Goal: Information Seeking & Learning: Learn about a topic

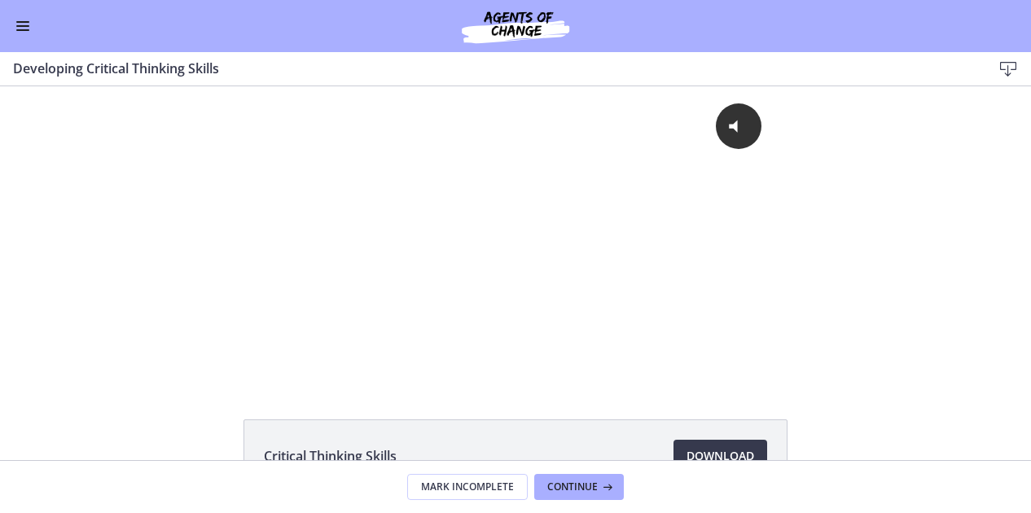
scroll to position [1, 0]
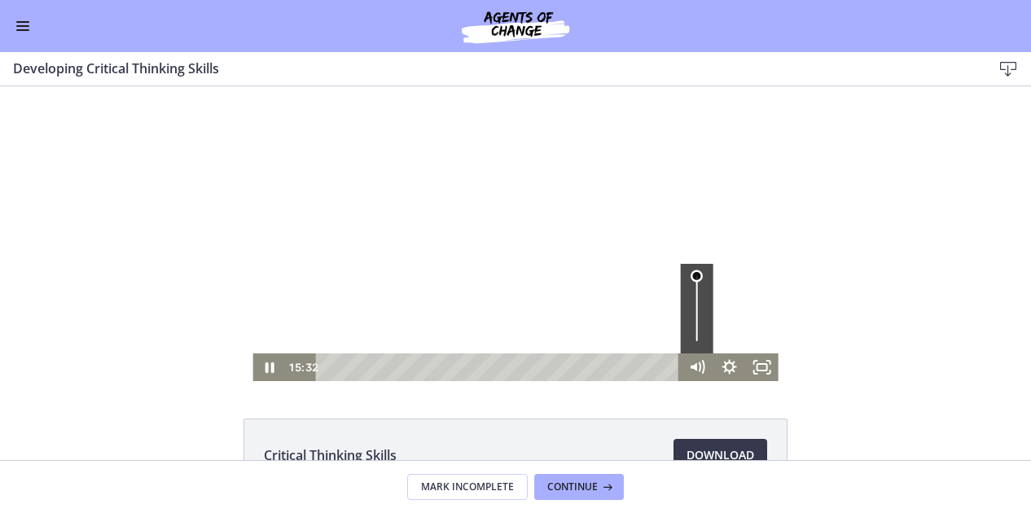
drag, startPoint x: 691, startPoint y: 344, endPoint x: 683, endPoint y: 258, distance: 85.9
click at [683, 258] on div "Click for sound @keyframes VOLUME_SMALL_WAVE_FLASH { 0% { opacity: 0; } 33% { o…" at bounding box center [515, 234] width 525 height 296
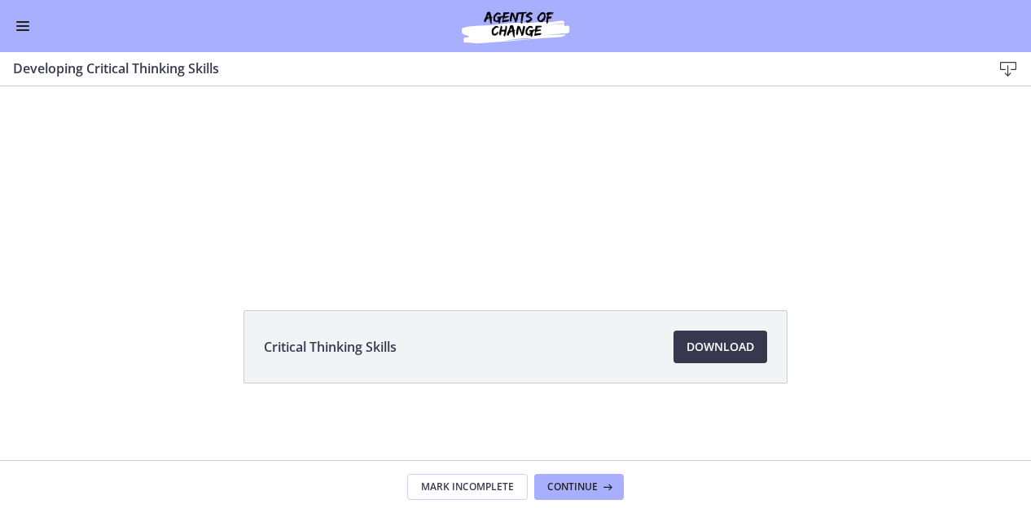
scroll to position [108, 0]
click at [16, 407] on div "Critical Thinking Skills Download Opens in a new window" at bounding box center [515, 387] width 1031 height 152
click at [3, 414] on div "Critical Thinking Skills Download Opens in a new window" at bounding box center [515, 387] width 1031 height 152
click at [549, 491] on span "Continue" at bounding box center [572, 487] width 51 height 13
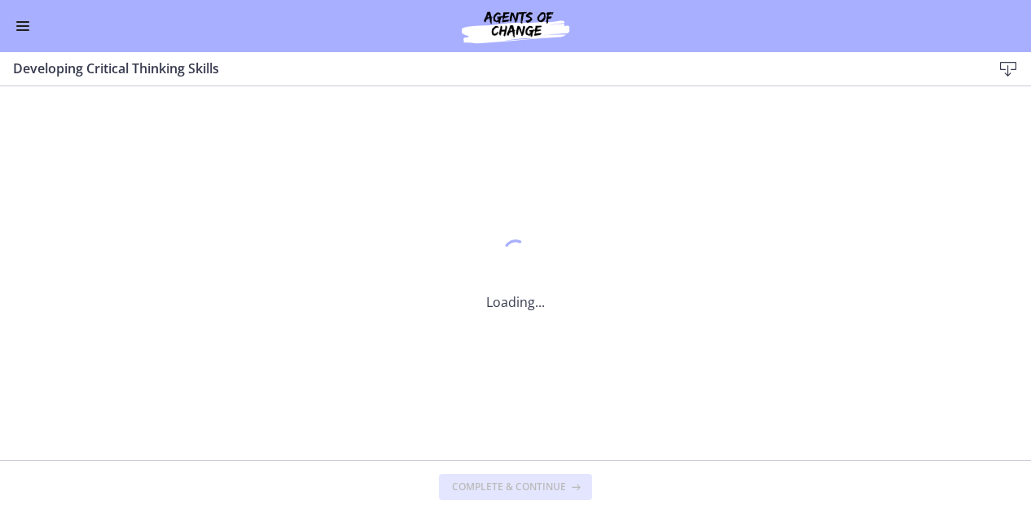
scroll to position [0, 0]
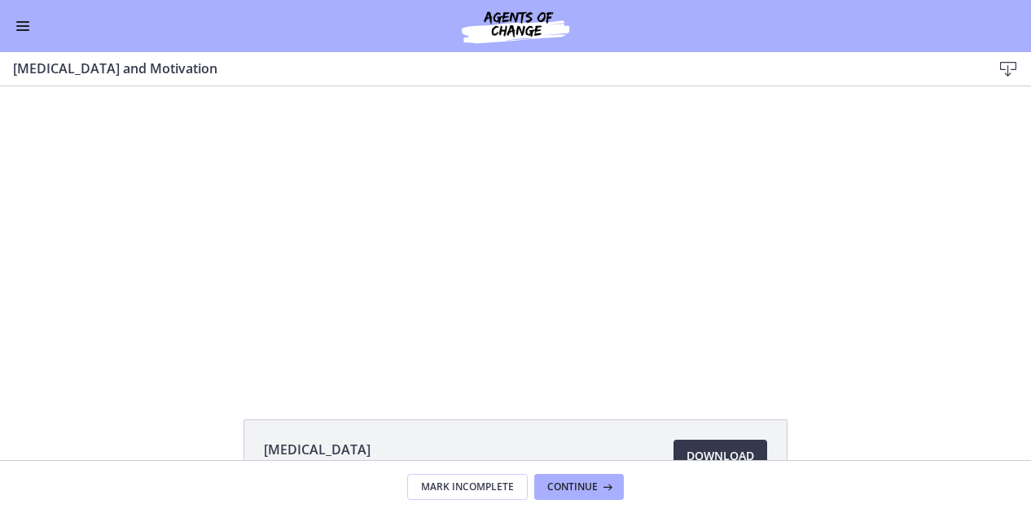
click at [943, 231] on div "Click for sound @keyframes VOLUME_SMALL_WAVE_FLASH { 0% { opacity: 0; } 33% { o…" at bounding box center [515, 234] width 1031 height 296
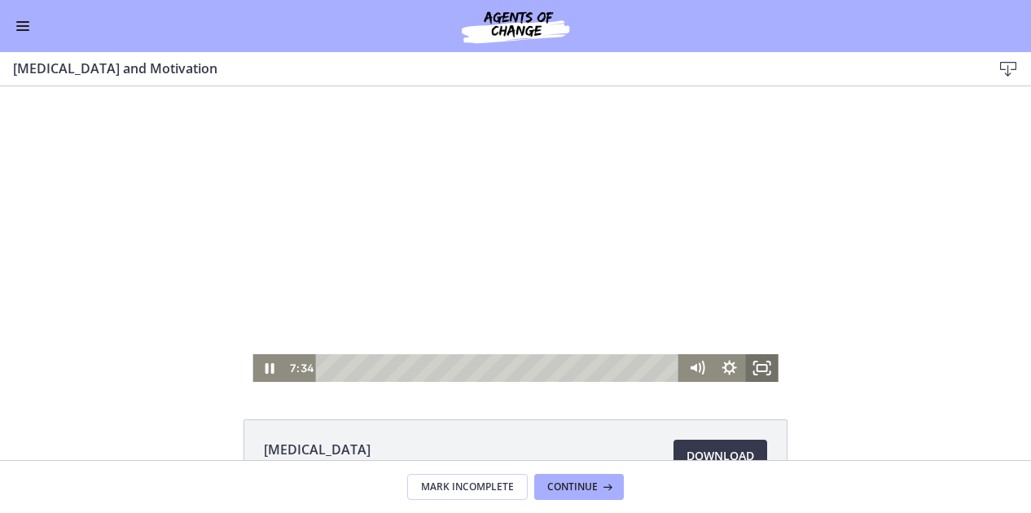
click at [758, 371] on rect "Fullscreen" at bounding box center [763, 368] width 10 height 7
click at [269, 364] on icon "Pause" at bounding box center [268, 368] width 39 height 33
click at [266, 367] on icon "Play Video" at bounding box center [271, 369] width 10 height 14
click at [263, 367] on icon "Pause" at bounding box center [268, 368] width 39 height 33
click at [253, 354] on button "Play Video" at bounding box center [269, 368] width 33 height 28
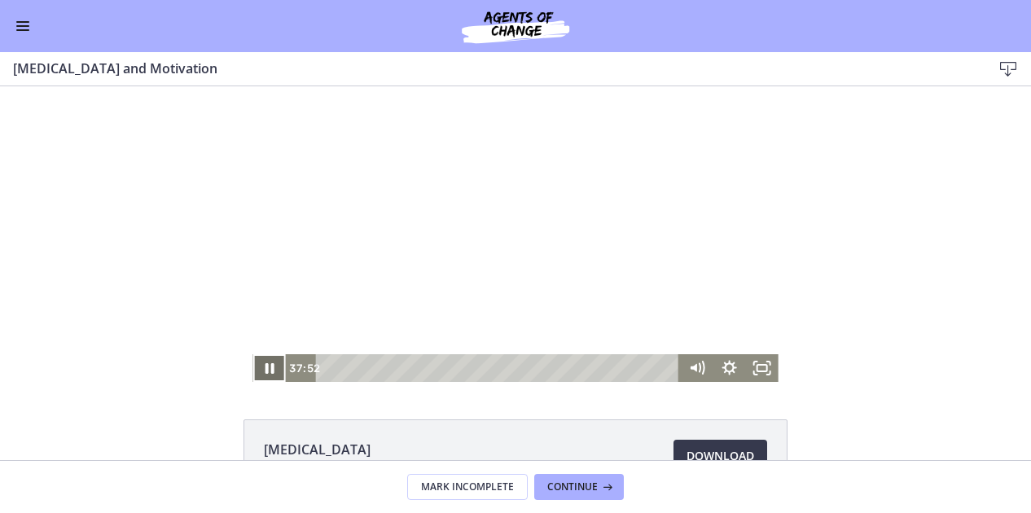
click at [253, 354] on button "Pause" at bounding box center [269, 368] width 33 height 28
click at [253, 354] on button "Play Video" at bounding box center [269, 368] width 33 height 28
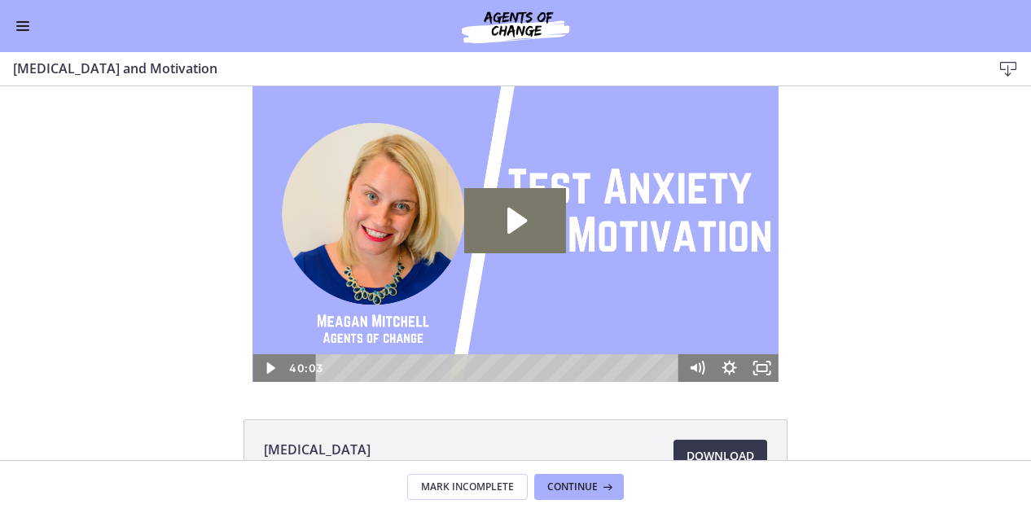
click at [26, 33] on button "Enable menu" at bounding box center [23, 26] width 20 height 20
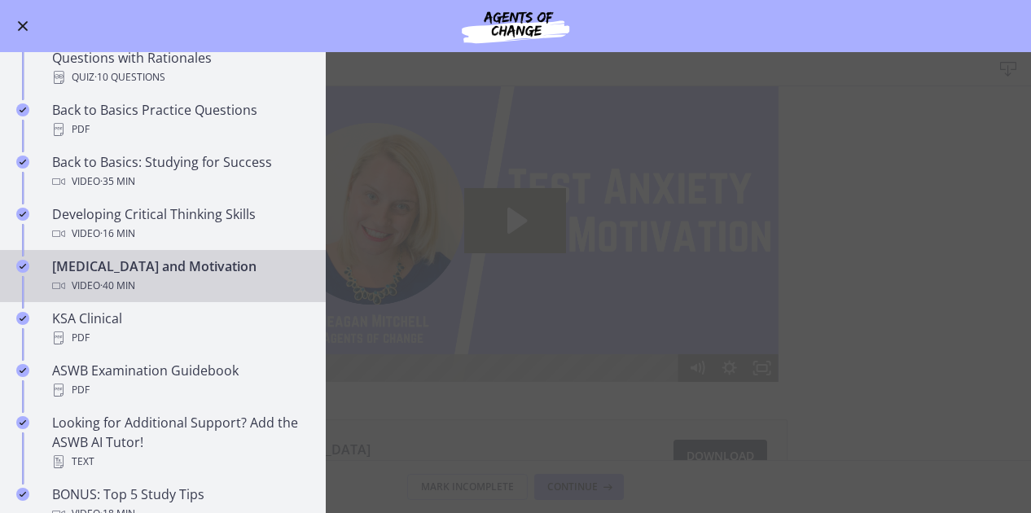
scroll to position [608, 0]
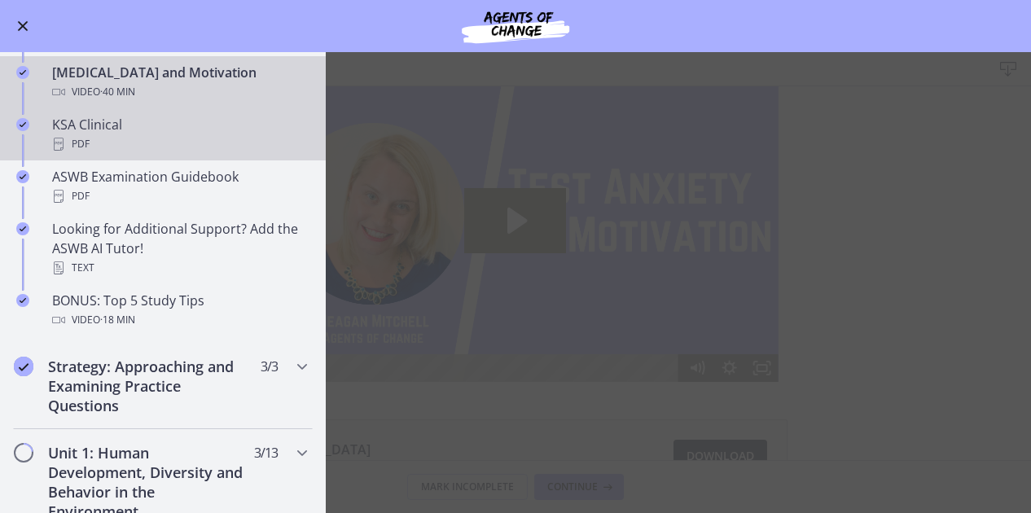
click at [108, 131] on div "KSA Clinical PDF" at bounding box center [179, 134] width 254 height 39
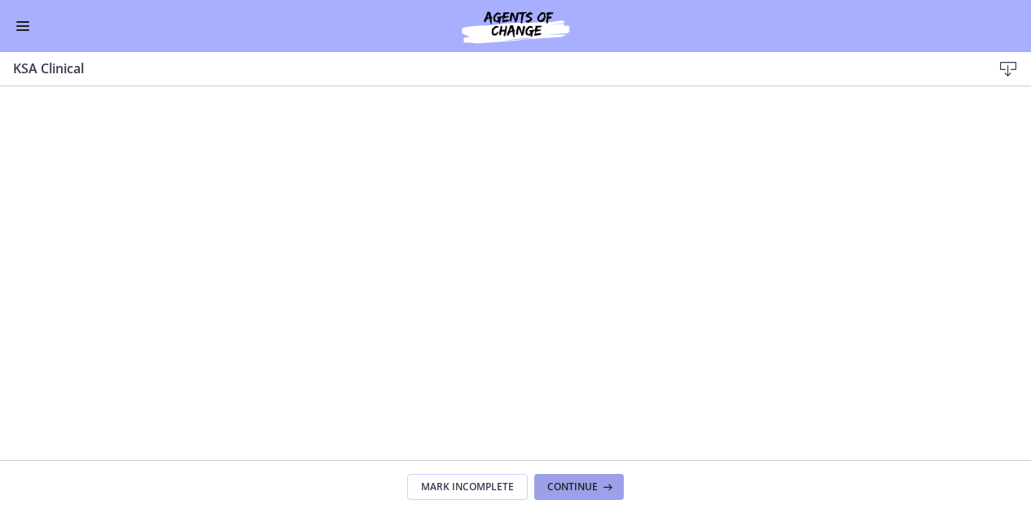
click at [582, 483] on span "Continue" at bounding box center [572, 487] width 51 height 13
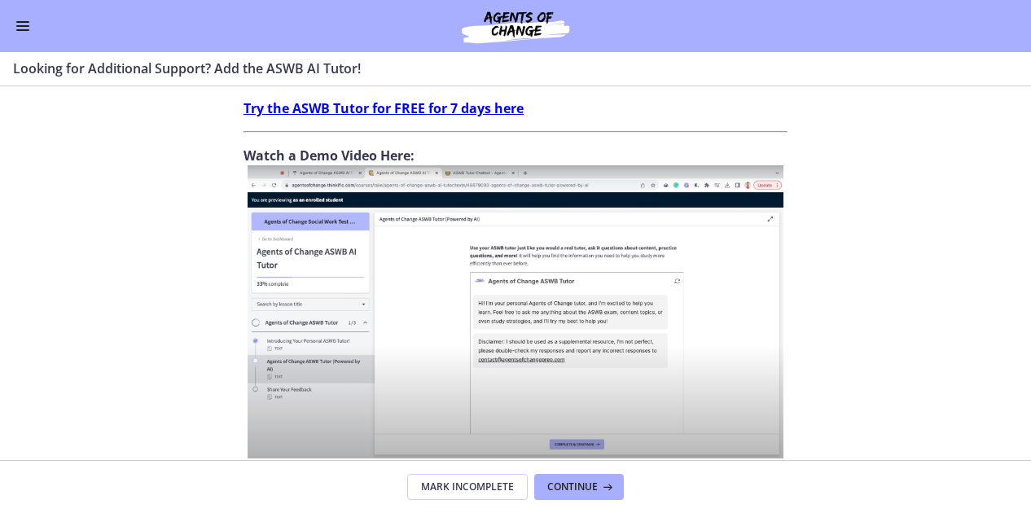
scroll to position [725, 0]
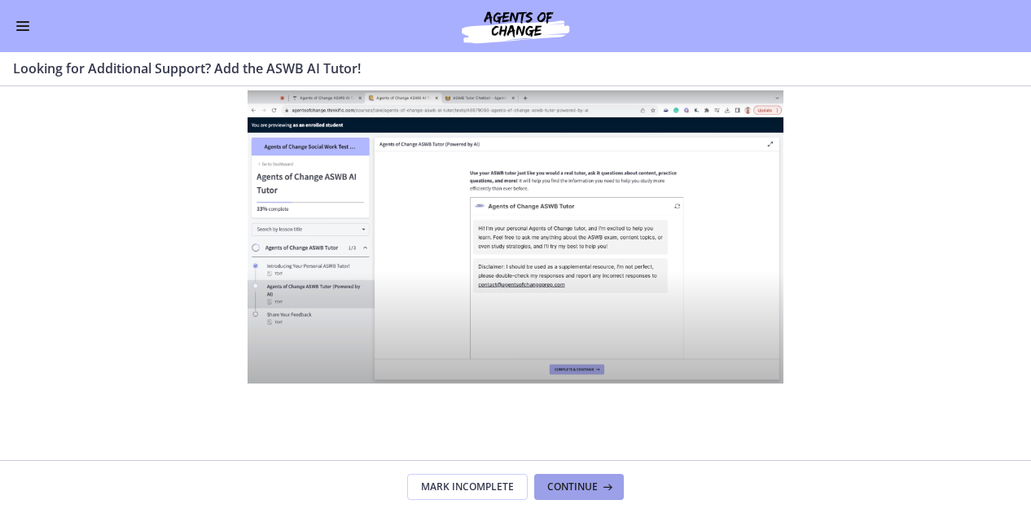
click at [603, 495] on button "Continue" at bounding box center [579, 487] width 90 height 26
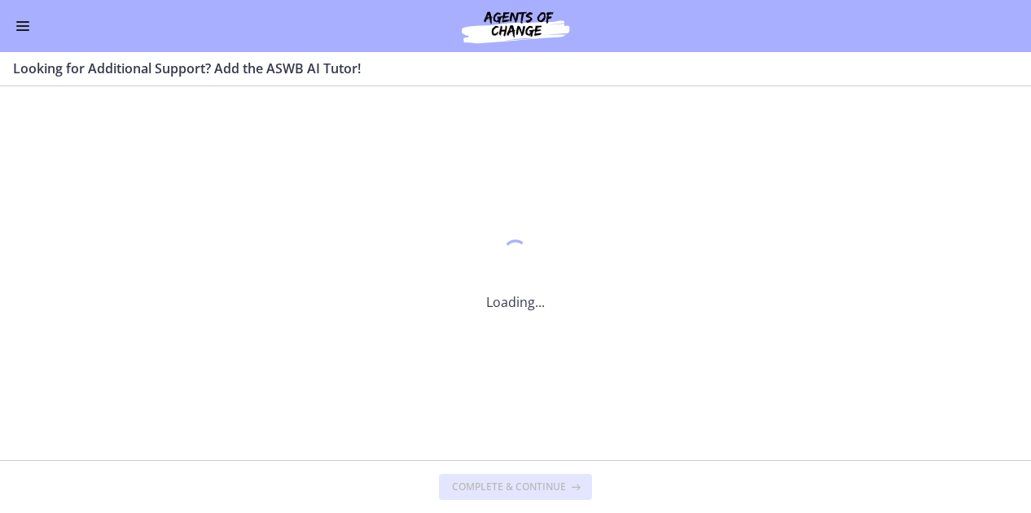
scroll to position [0, 0]
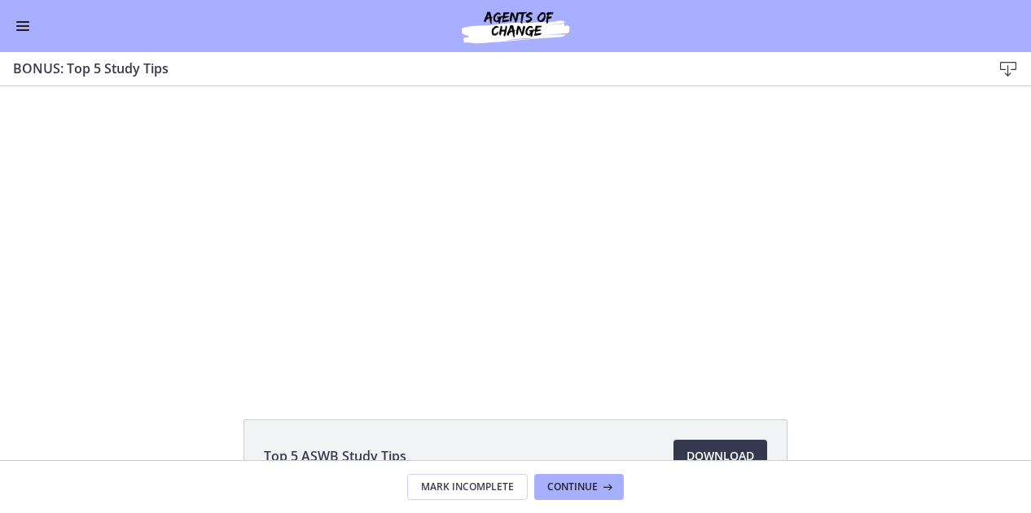
click at [27, 24] on button "Enable menu" at bounding box center [23, 26] width 20 height 20
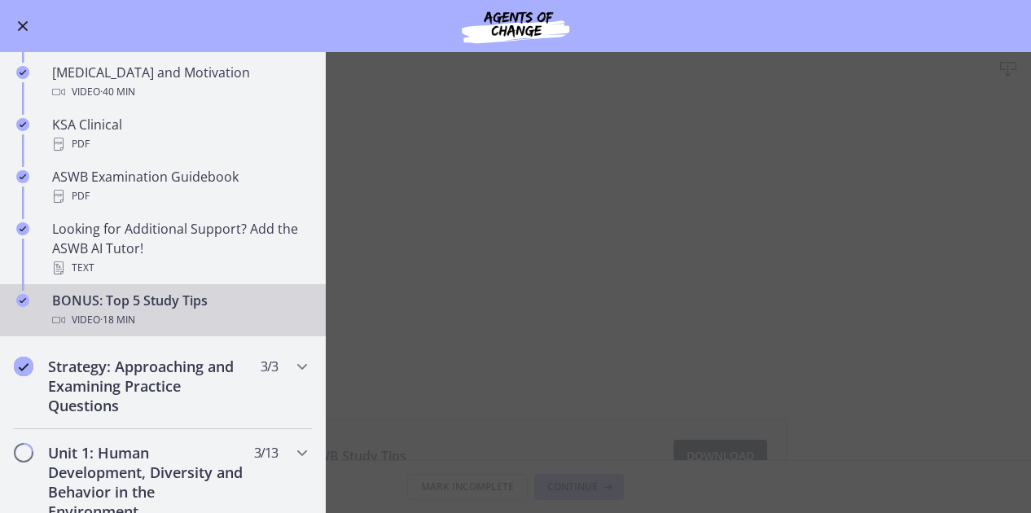
click at [488, 295] on main "BONUS: Top 5 Study Tips Download Enable fullscreen Top 5 ASWB Study Tips Downlo…" at bounding box center [515, 282] width 1031 height 461
click at [876, 364] on main "BONUS: Top 5 Study Tips Download Enable fullscreen Top 5 ASWB Study Tips Downlo…" at bounding box center [515, 282] width 1031 height 461
click at [22, 24] on span "Enable menu" at bounding box center [23, 26] width 11 height 11
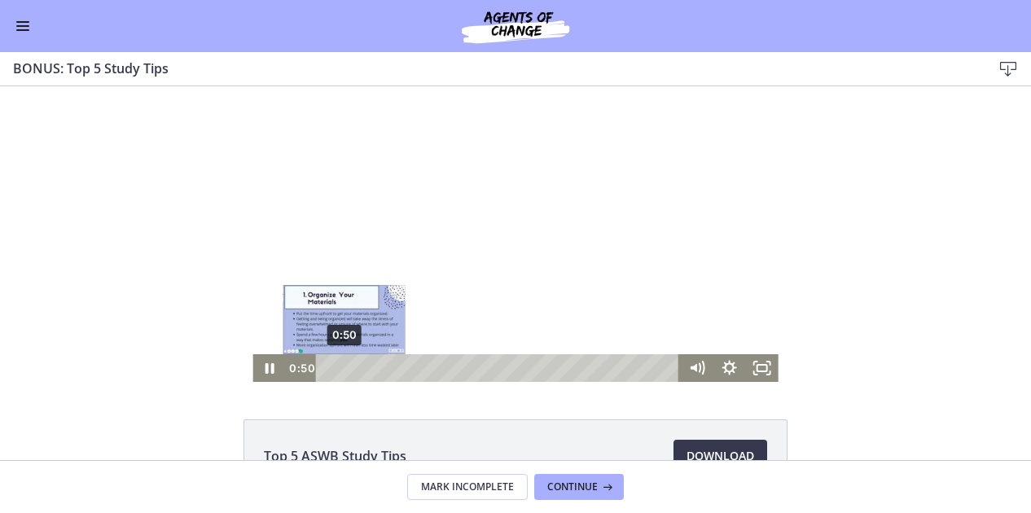
click at [338, 366] on div "0:50" at bounding box center [500, 368] width 345 height 28
click at [346, 366] on div "1:03" at bounding box center [500, 368] width 345 height 28
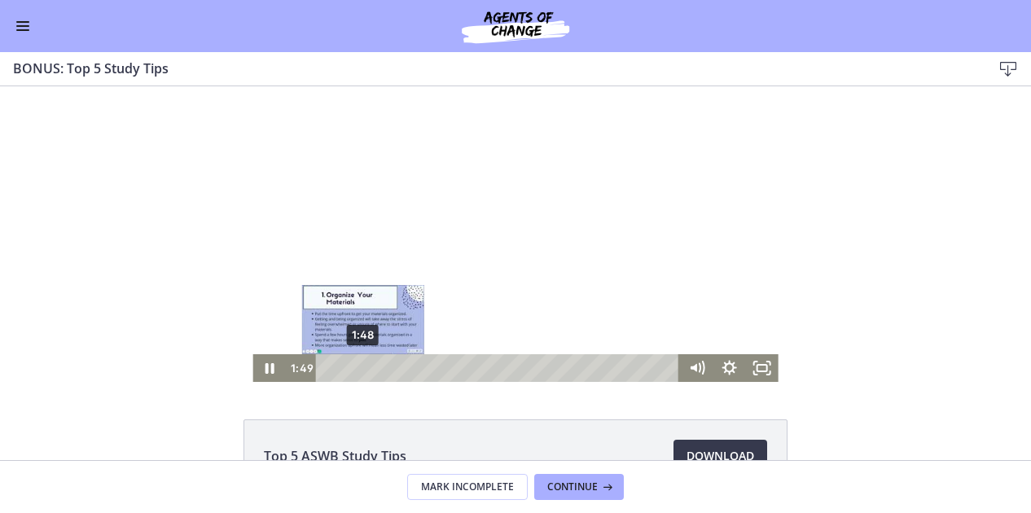
click at [357, 366] on div "1:48" at bounding box center [500, 368] width 345 height 28
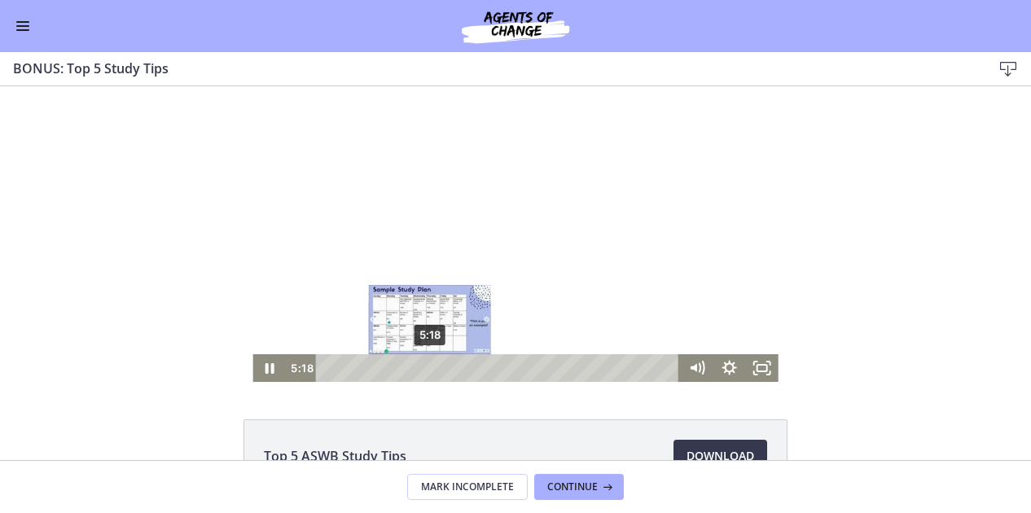
click at [433, 358] on div "5:18" at bounding box center [500, 368] width 345 height 28
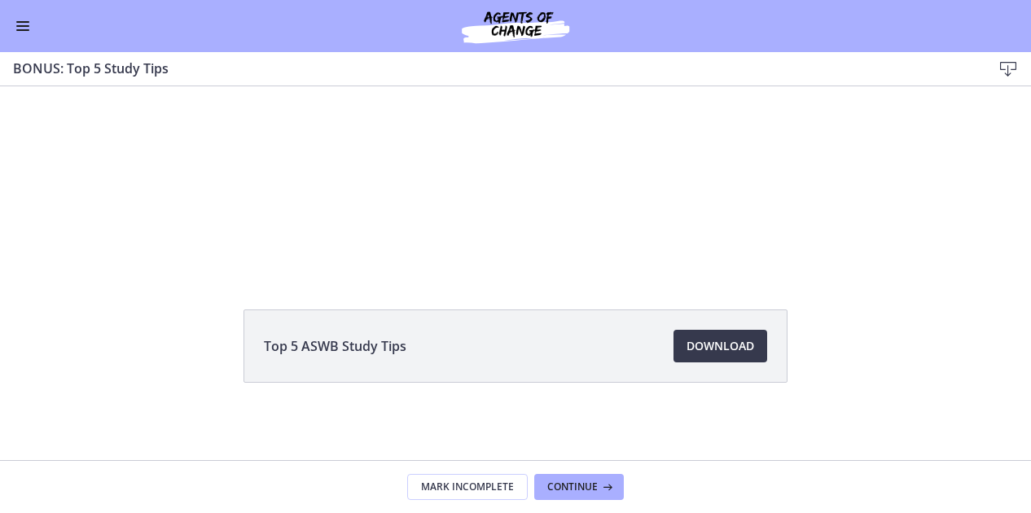
scroll to position [110, 0]
click at [739, 345] on span "Download Opens in a new window" at bounding box center [721, 346] width 68 height 20
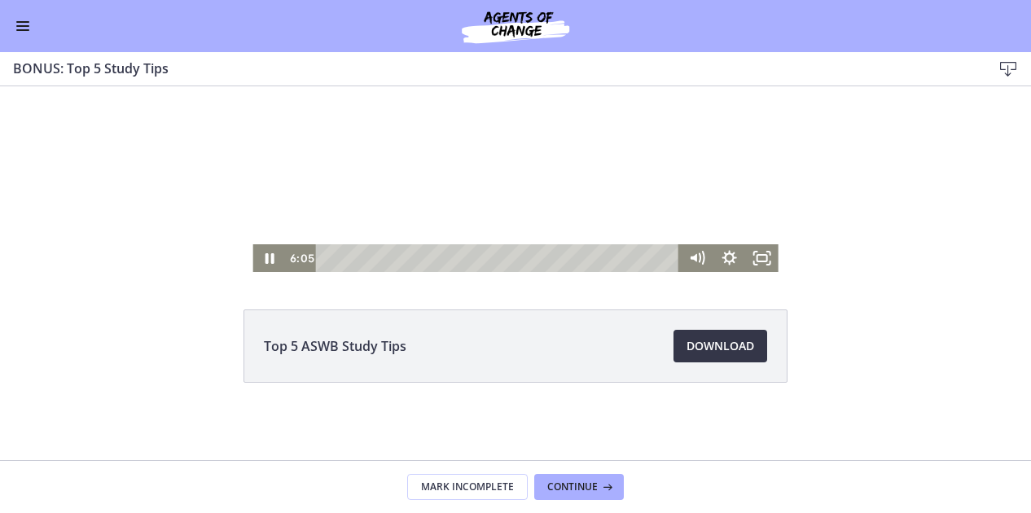
scroll to position [0, 0]
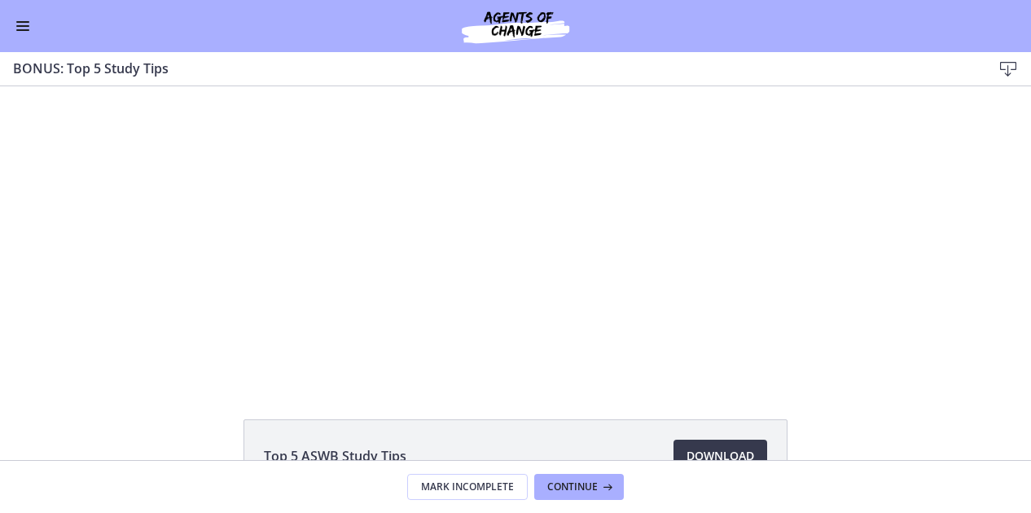
click at [3, 399] on div "Top 5 ASWB Study Tips Download Opens in a new window" at bounding box center [515, 273] width 1031 height 374
click at [580, 482] on span "Continue" at bounding box center [572, 487] width 51 height 13
click at [39, 24] on div "Go to Dashboard" at bounding box center [515, 26] width 1031 height 52
click at [23, 24] on button "Enable menu" at bounding box center [23, 26] width 20 height 20
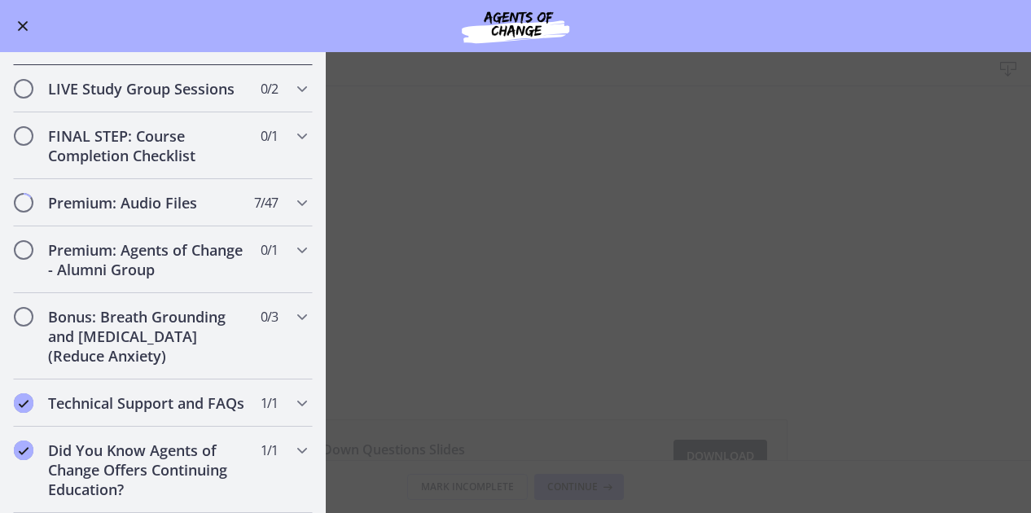
scroll to position [1005, 0]
click at [501, 447] on main "Breaking Down Questions Download Enable fullscreen Breaking Down Questions Slid…" at bounding box center [515, 282] width 1031 height 461
click at [24, 29] on span "Enable menu" at bounding box center [23, 26] width 11 height 11
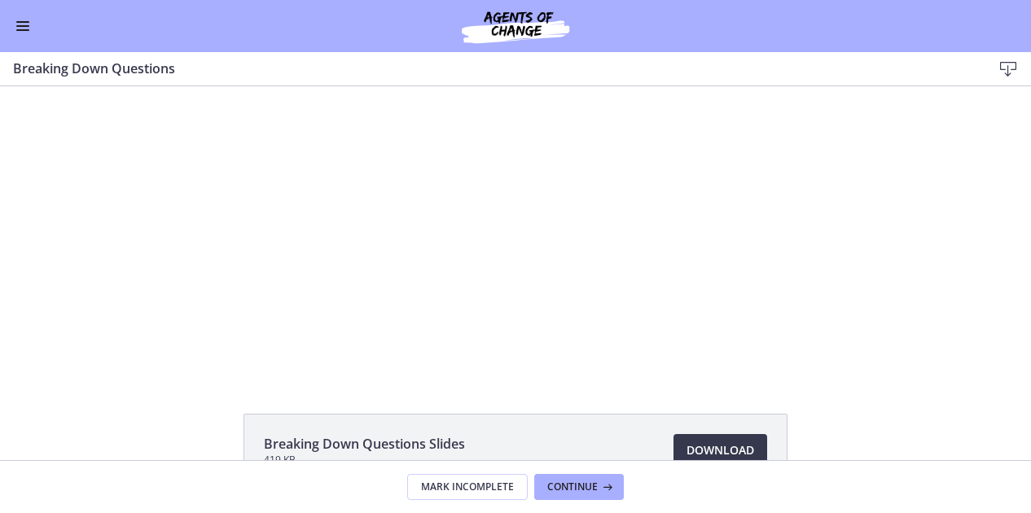
scroll to position [4, 0]
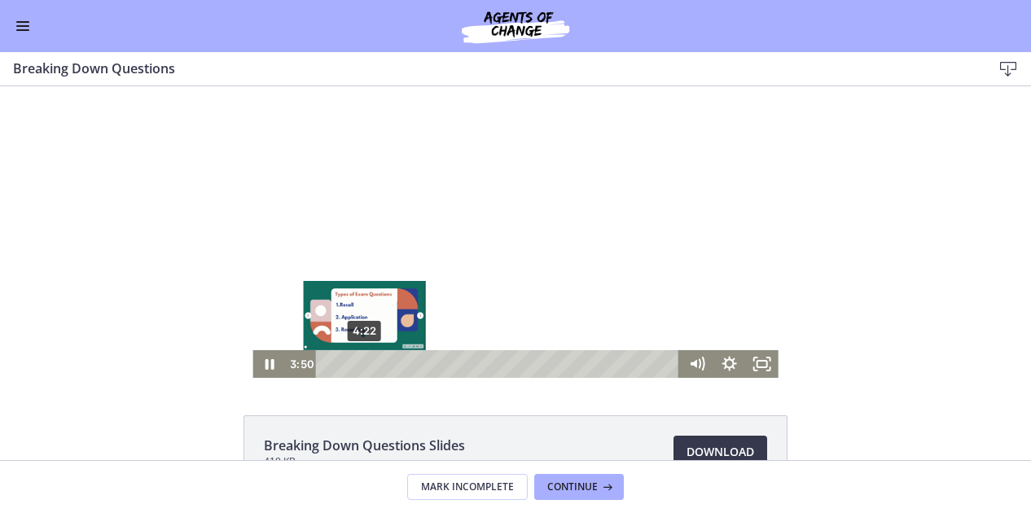
click at [358, 368] on div "4:22" at bounding box center [500, 364] width 345 height 28
